Goal: Check status: Check status

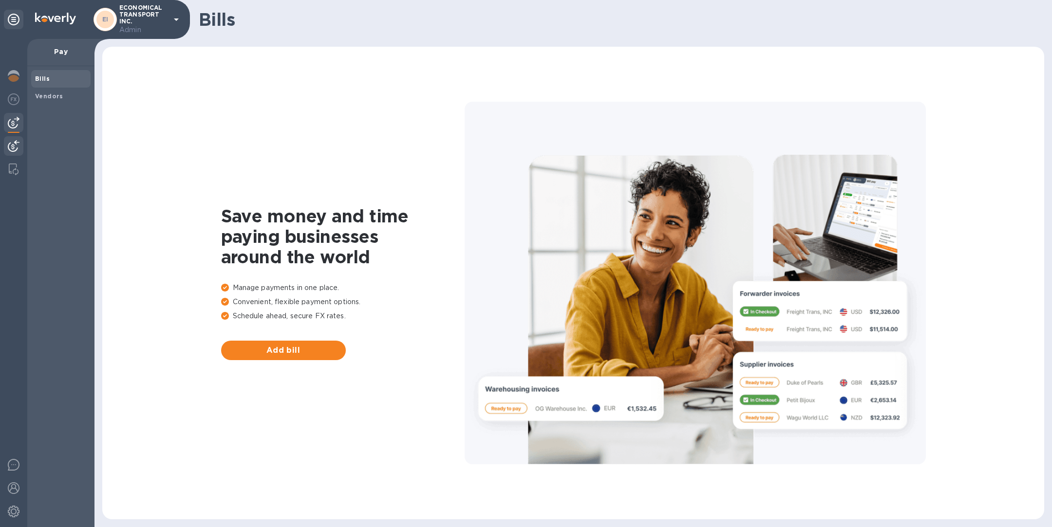
click at [15, 142] on img at bounding box center [14, 146] width 12 height 12
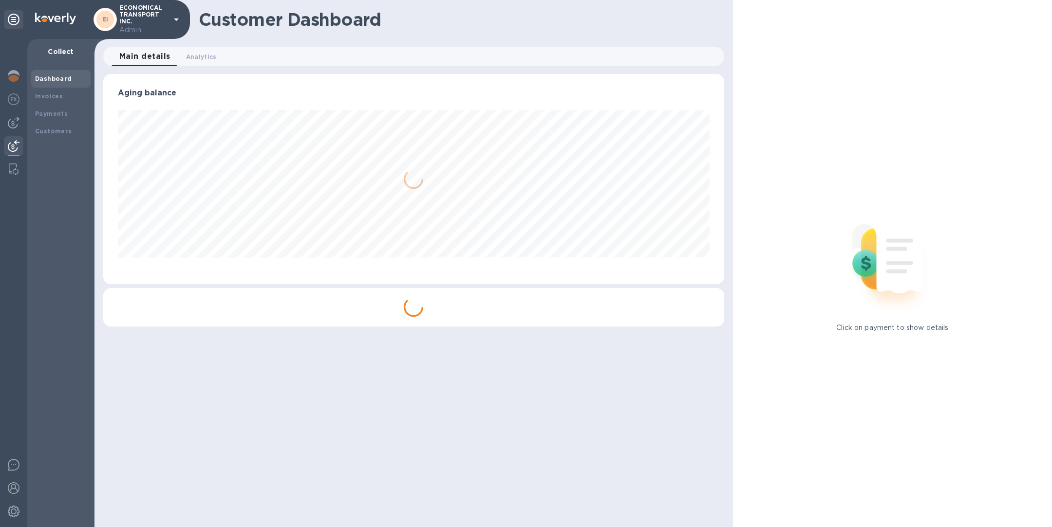
scroll to position [486746, 486340]
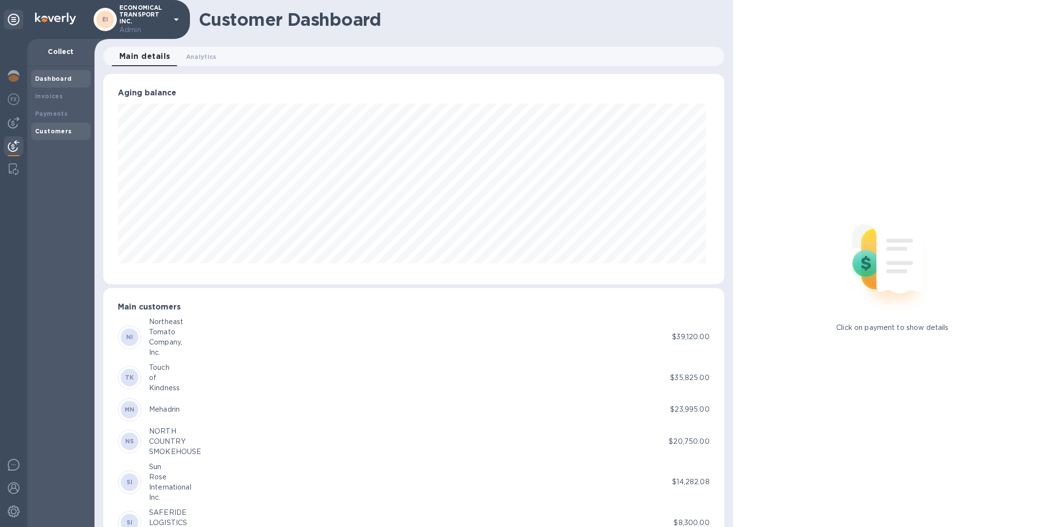
click at [53, 133] on b "Customers" at bounding box center [53, 131] width 37 height 7
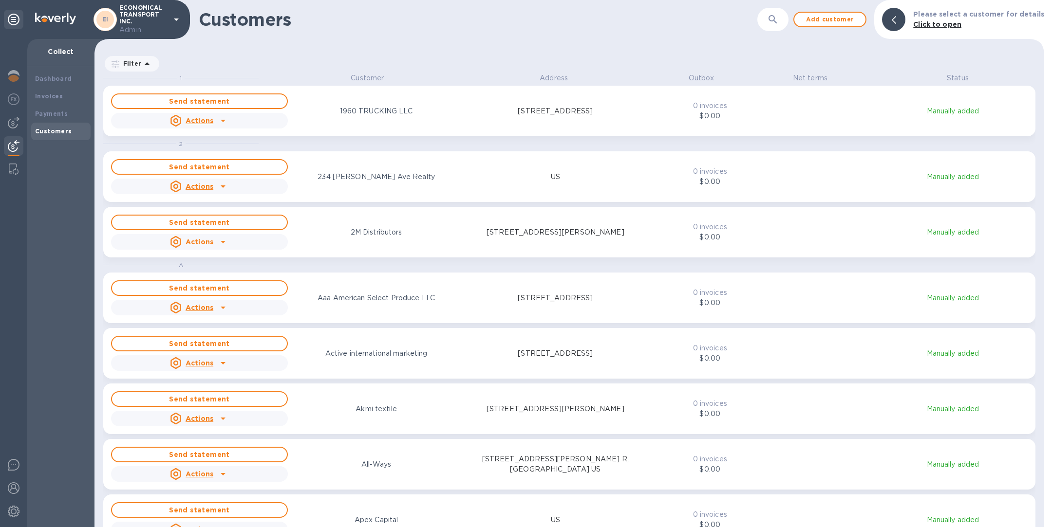
scroll to position [443, 946]
click at [779, 24] on icon "button" at bounding box center [773, 20] width 12 height 12
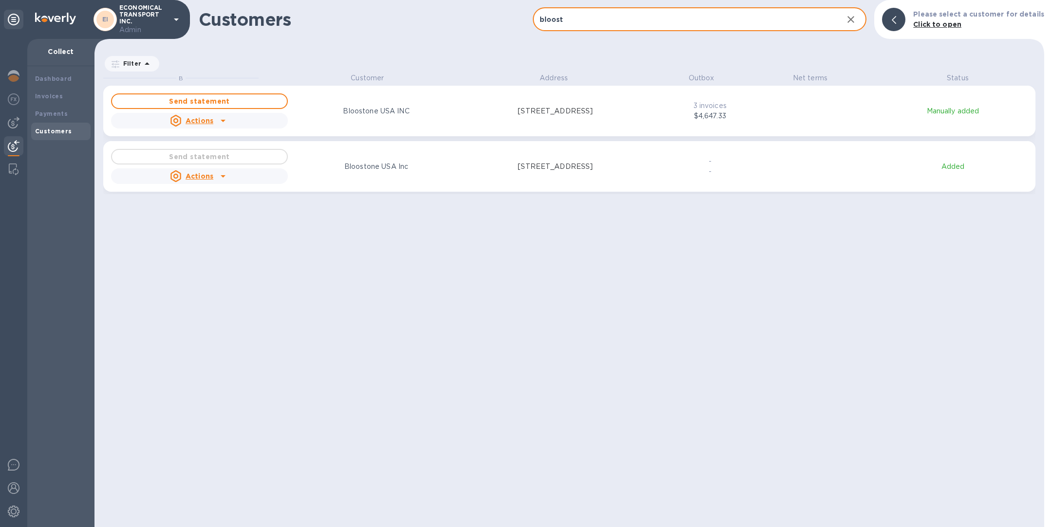
type input "bloost"
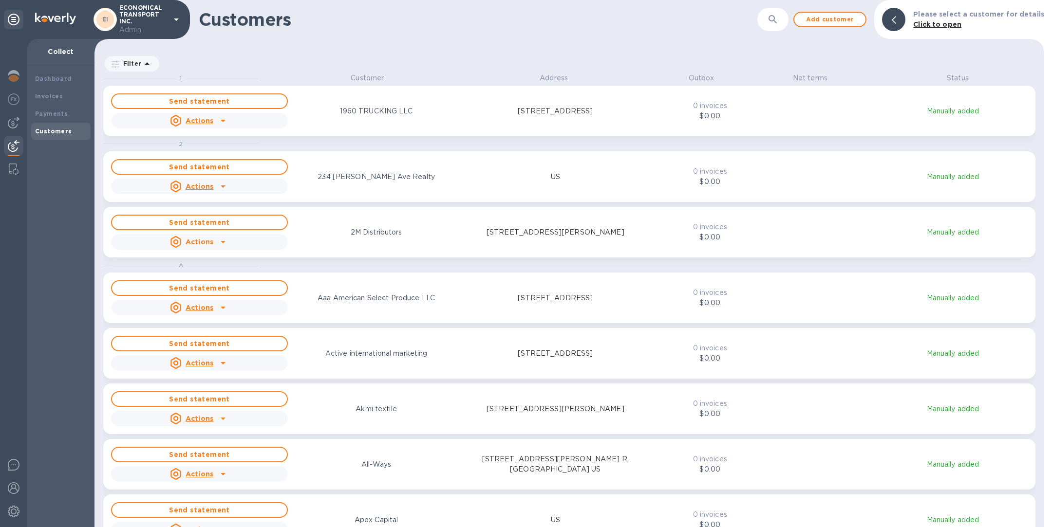
scroll to position [443, 946]
click at [769, 27] on div "​" at bounding box center [772, 20] width 31 height 24
click at [784, 12] on button "button" at bounding box center [772, 19] width 23 height 23
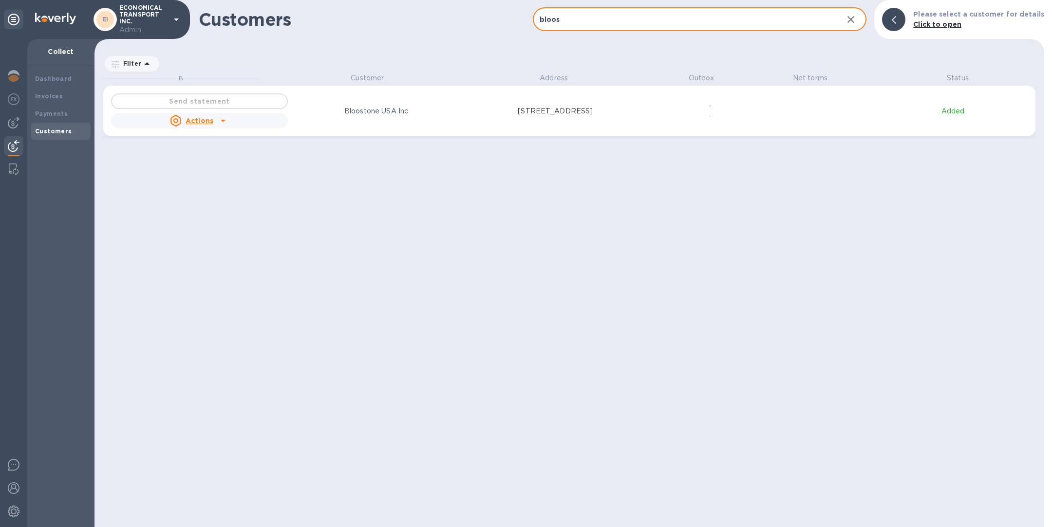
scroll to position [12, 4]
type input "bloos"
click at [401, 115] on p "Bloostone USA Inc" at bounding box center [376, 111] width 64 height 10
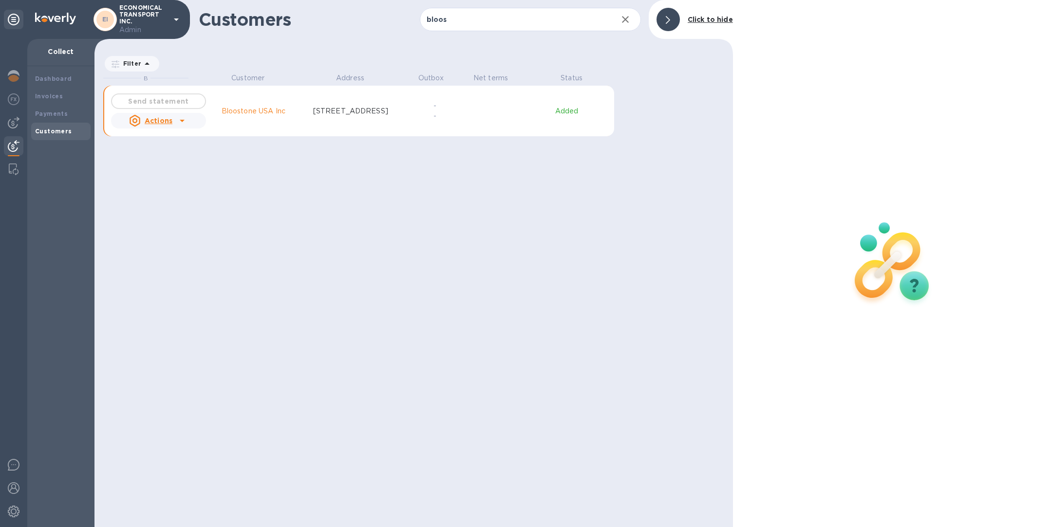
scroll to position [12, 4]
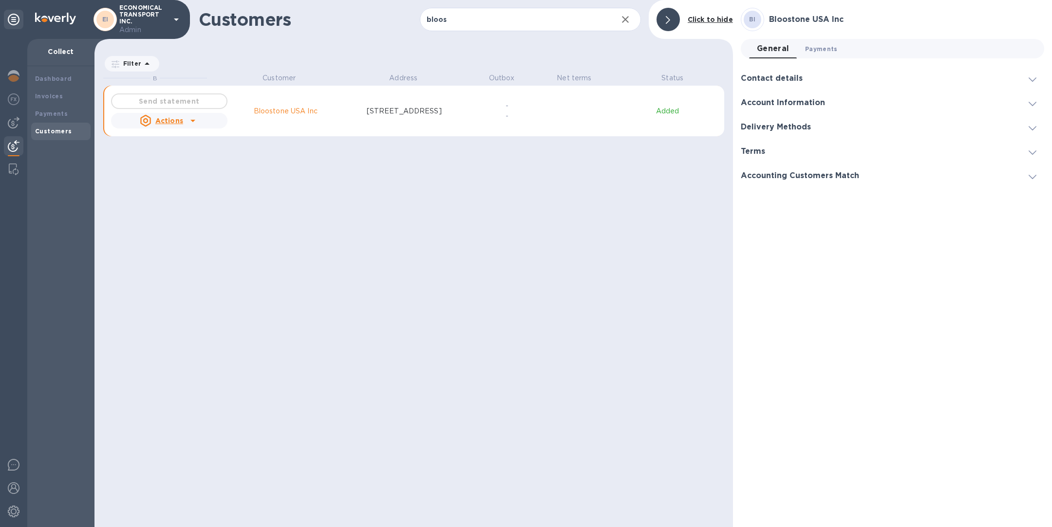
click at [811, 46] on span "Payments 0" at bounding box center [821, 49] width 33 height 10
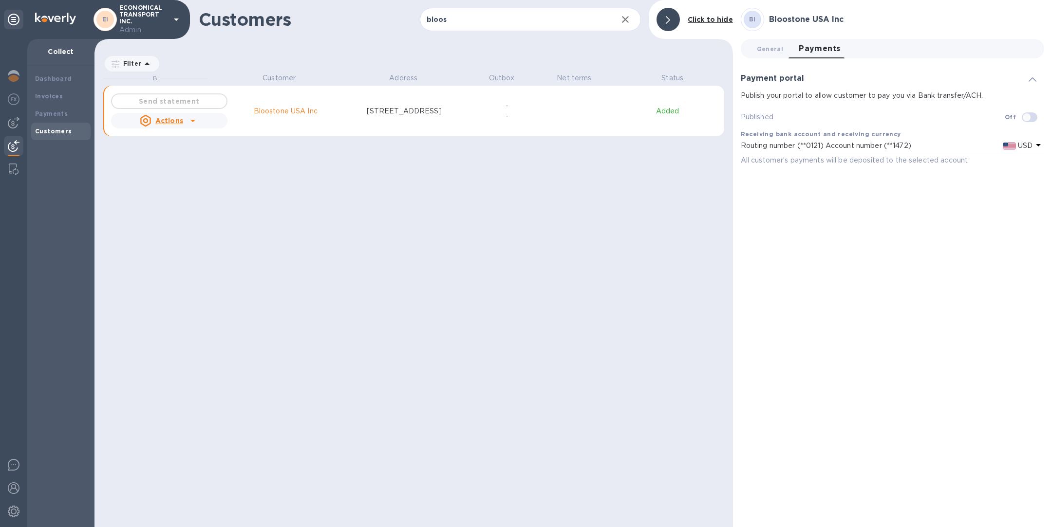
click at [1029, 114] on input "checkbox" at bounding box center [1027, 117] width 50 height 17
checkbox input "true"
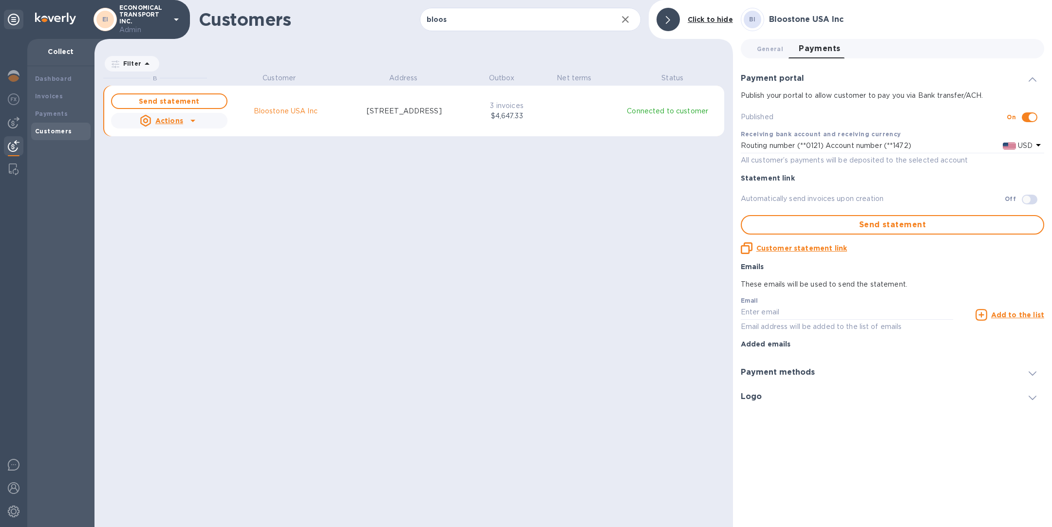
scroll to position [443, 634]
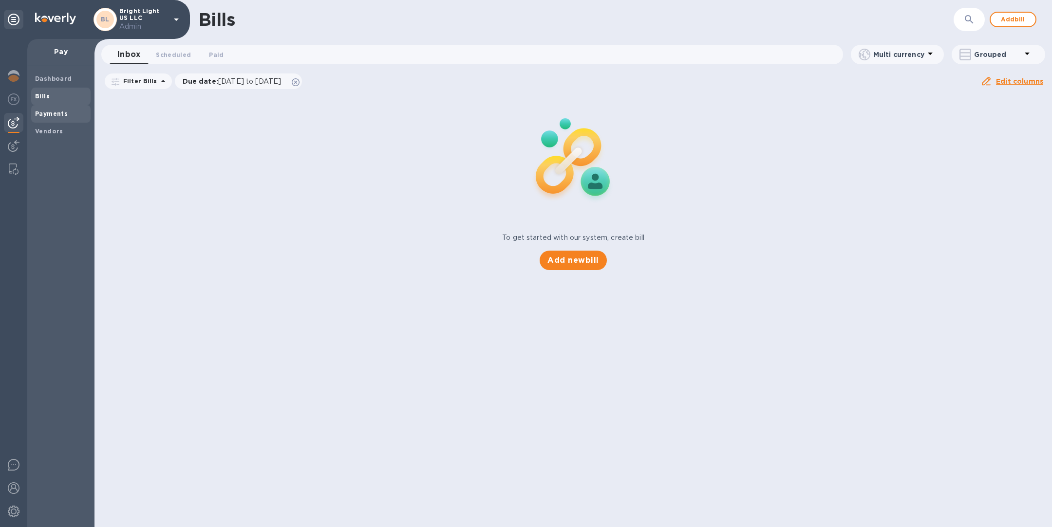
click at [58, 117] on span "Payments" at bounding box center [51, 114] width 33 height 10
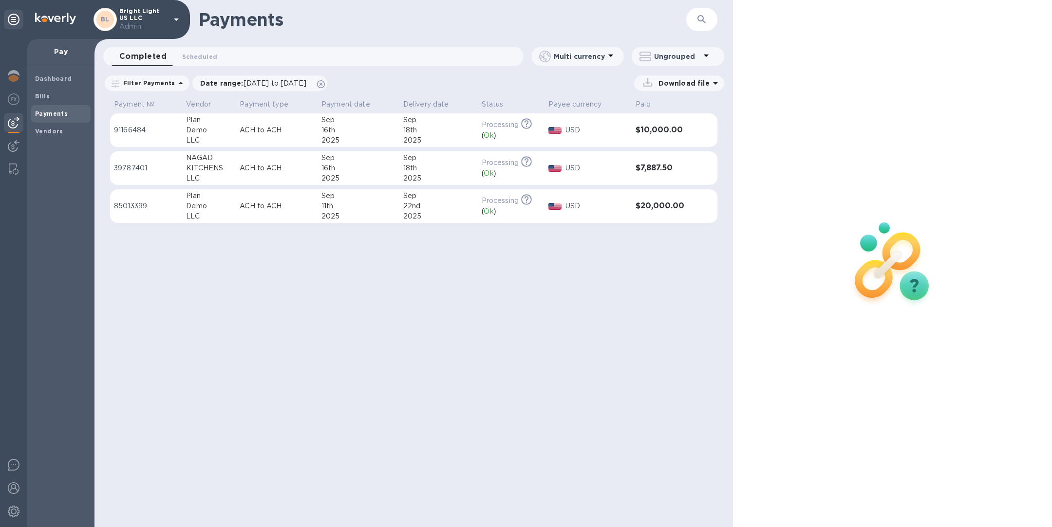
click at [197, 194] on div "Plan" at bounding box center [209, 196] width 46 height 10
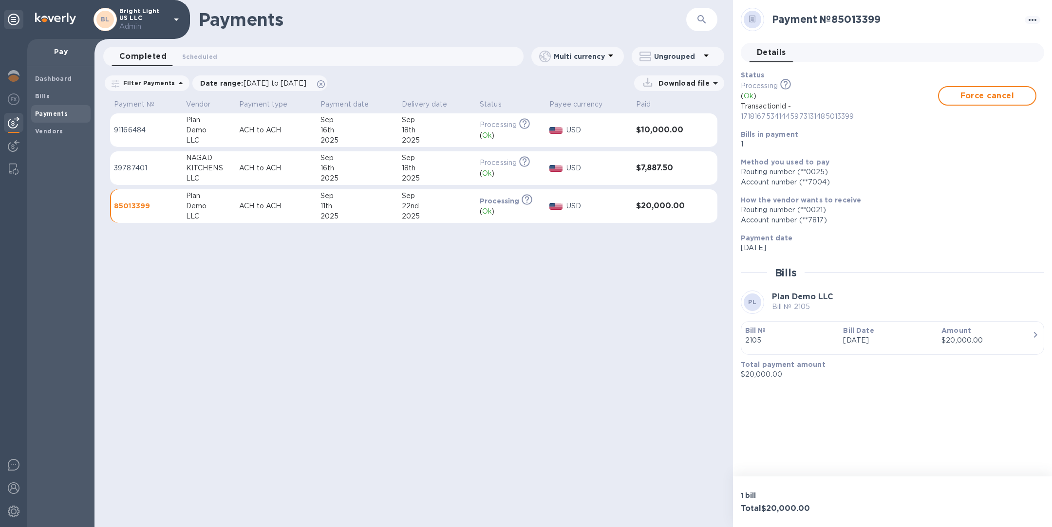
click at [381, 163] on div "16th" at bounding box center [357, 168] width 74 height 10
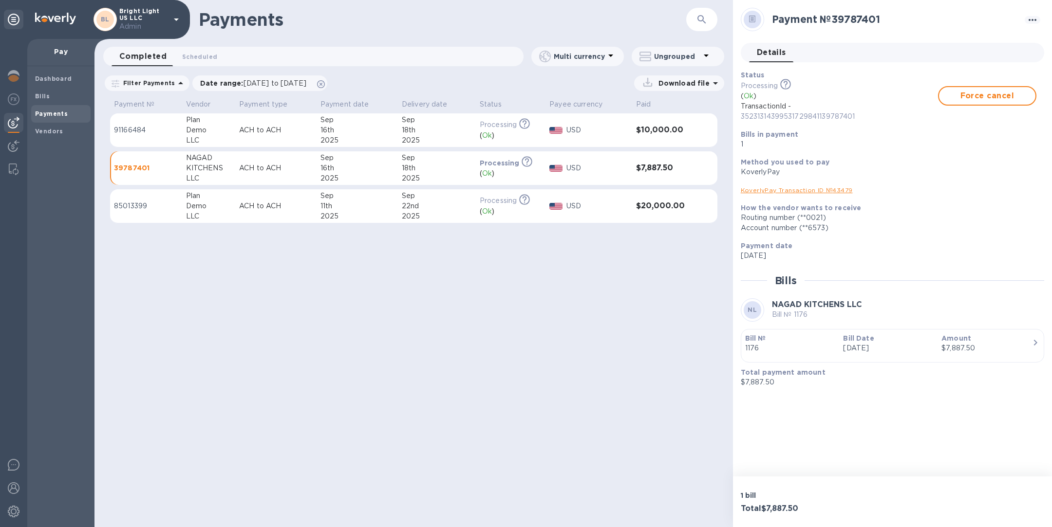
click at [344, 133] on div "16th" at bounding box center [357, 130] width 74 height 10
click at [317, 201] on td "Sep 11th 2025" at bounding box center [357, 206] width 81 height 34
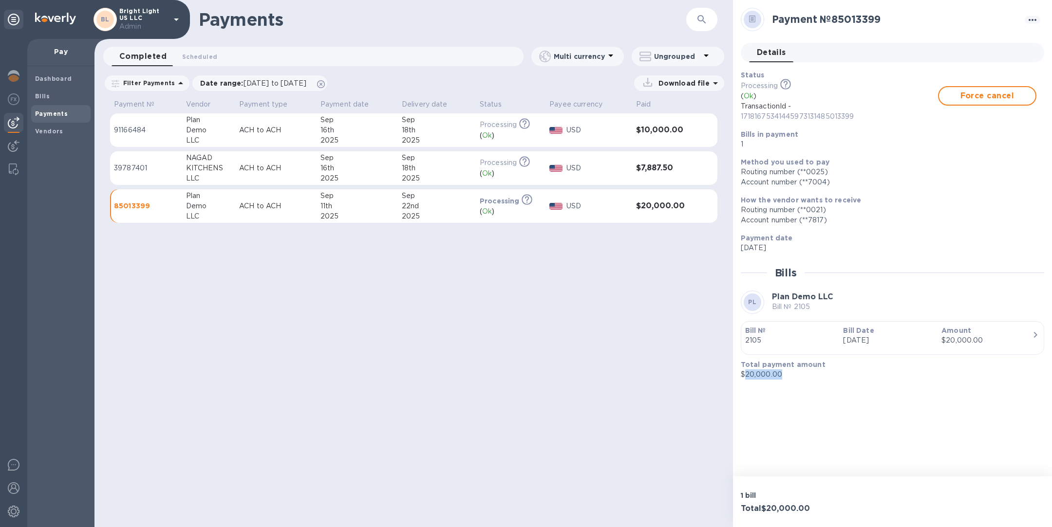
drag, startPoint x: 797, startPoint y: 376, endPoint x: 745, endPoint y: 372, distance: 52.2
click at [746, 373] on p "$20,000.00" at bounding box center [889, 375] width 296 height 10
copy p "20,000.00"
click at [9, 73] on img at bounding box center [14, 76] width 12 height 12
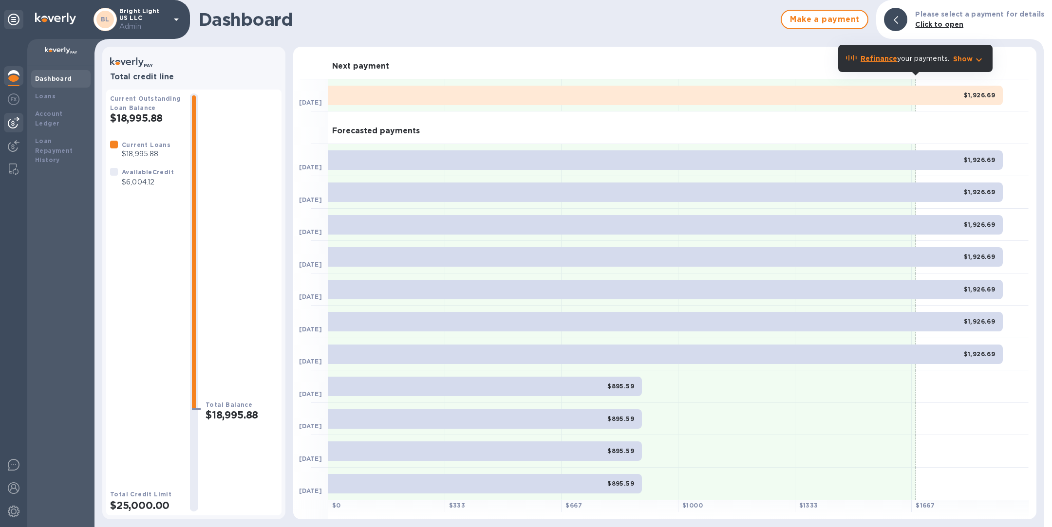
click at [17, 122] on img at bounding box center [14, 123] width 12 height 12
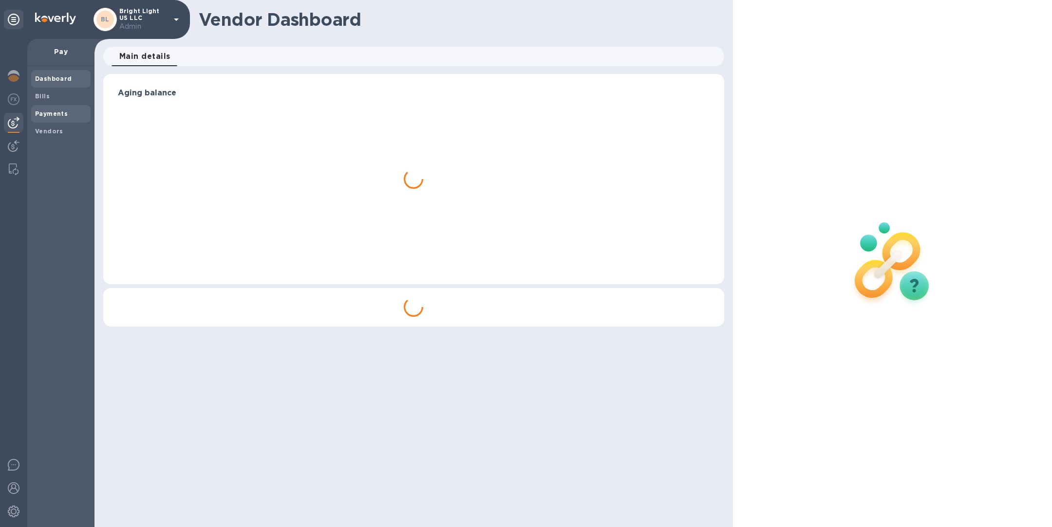
click at [56, 110] on span "Payments" at bounding box center [51, 114] width 33 height 10
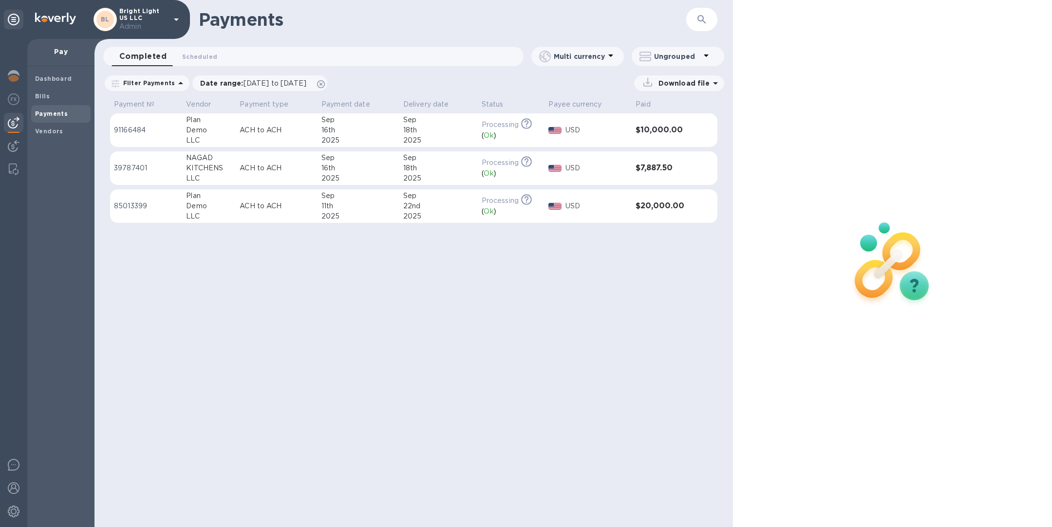
click at [248, 211] on td "ACH to ACH" at bounding box center [277, 206] width 82 height 34
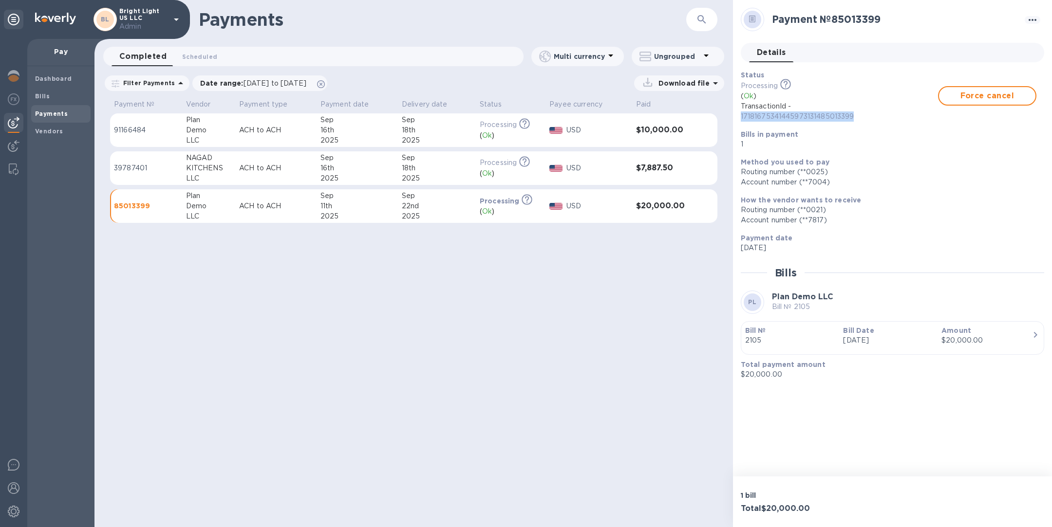
drag, startPoint x: 857, startPoint y: 114, endPoint x: 737, endPoint y: 115, distance: 119.8
click at [737, 115] on div "Status Processing This payment is under compliance review, which may take up to…" at bounding box center [888, 109] width 303 height 87
copy p "17181675341445973131485013399"
click at [982, 94] on span "Force cancel" at bounding box center [987, 96] width 81 height 12
